Goal: Transaction & Acquisition: Book appointment/travel/reservation

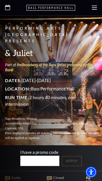
click at [86, 95] on p "Run Time: 2 hours 40 minutes, one intermission" at bounding box center [51, 100] width 92 height 13
click at [66, 5] on icon "Open this option" at bounding box center [50, 8] width 49 height 6
click at [93, 9] on use at bounding box center [94, 8] width 5 height 4
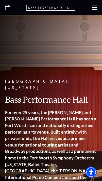
click at [92, 9] on use at bounding box center [94, 8] width 5 height 4
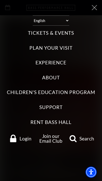
click at [70, 32] on label "Tickets & Events" at bounding box center [51, 33] width 46 height 7
click at [0, 0] on Events "Tickets & Events" at bounding box center [0, 0] width 0 height 0
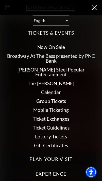
click at [60, 46] on link "Now On Sale" at bounding box center [51, 47] width 28 height 6
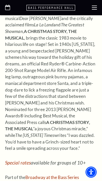
scroll to position [2848, 0]
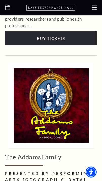
scroll to position [990, 0]
